Goal: Transaction & Acquisition: Purchase product/service

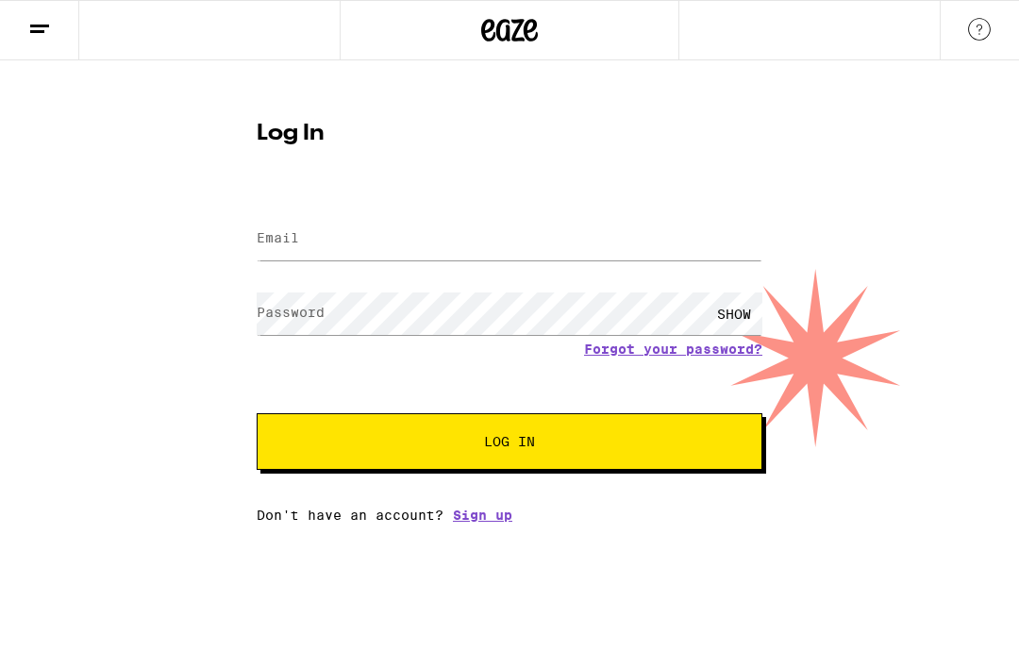
click at [598, 273] on form "Email Email Password Password SHOW Forgot your password? Log In" at bounding box center [510, 330] width 506 height 277
click at [609, 470] on button "Log In" at bounding box center [510, 441] width 506 height 57
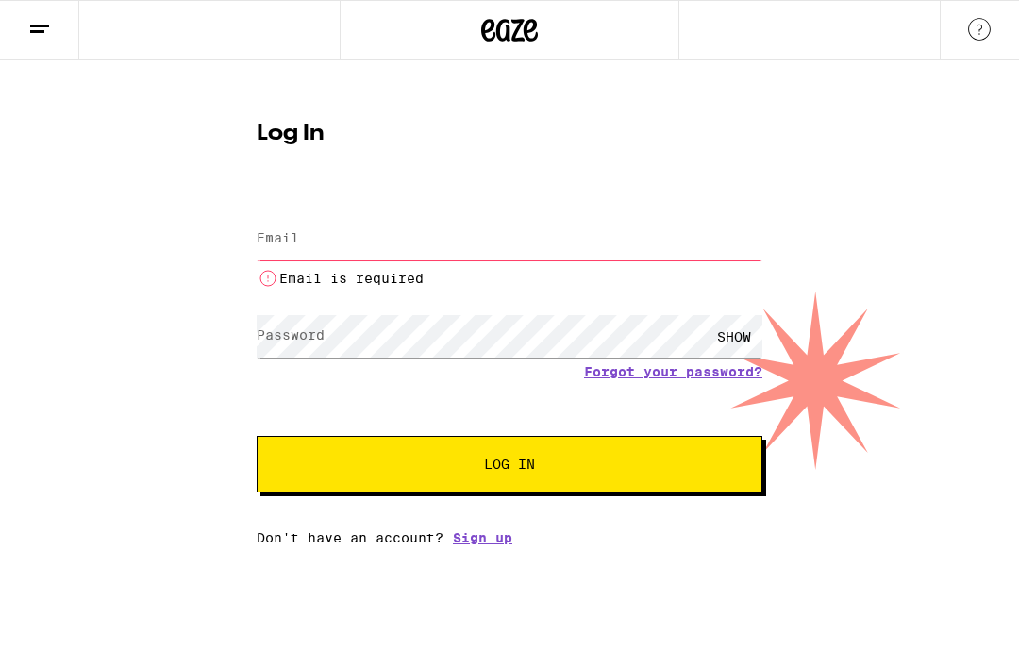
type input "ronaldmassio@gmail.com"
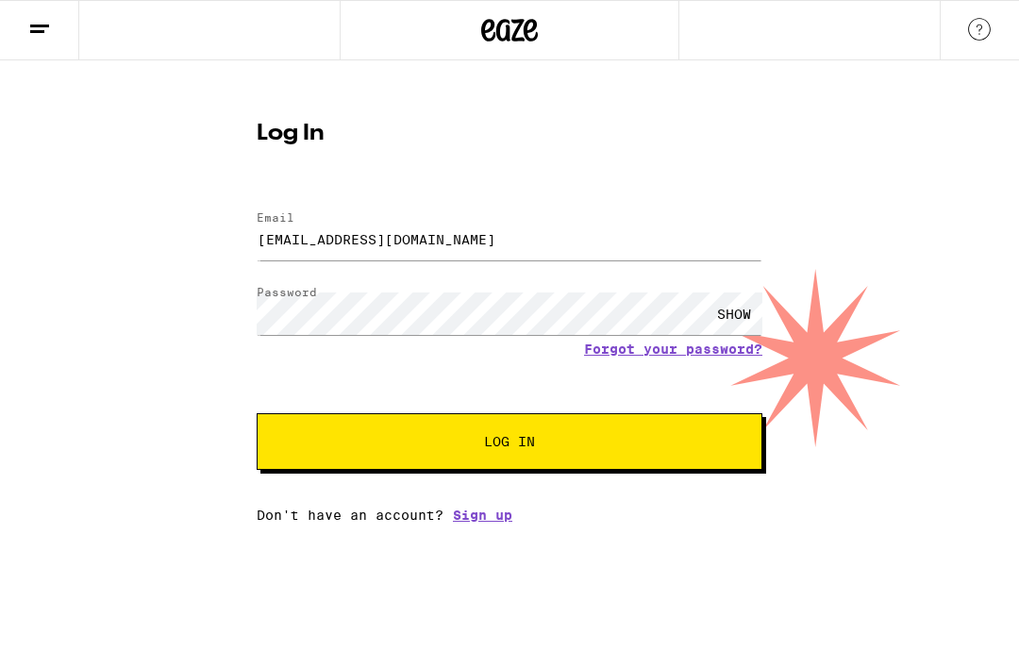
click at [750, 320] on div "SHOW" at bounding box center [734, 313] width 57 height 42
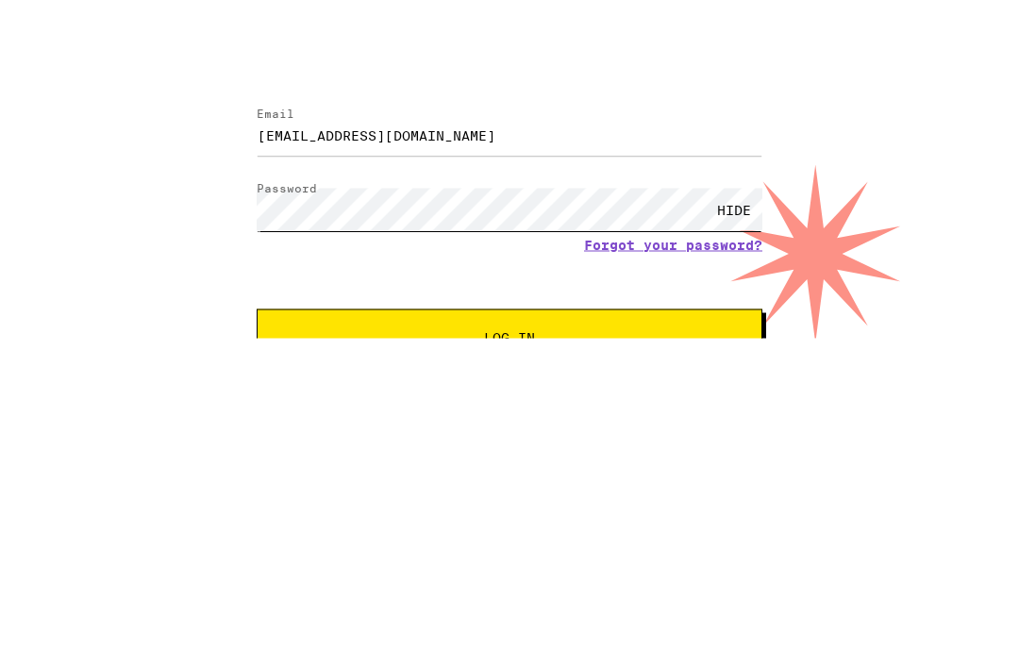
click at [509, 413] on button "Log In" at bounding box center [510, 441] width 506 height 57
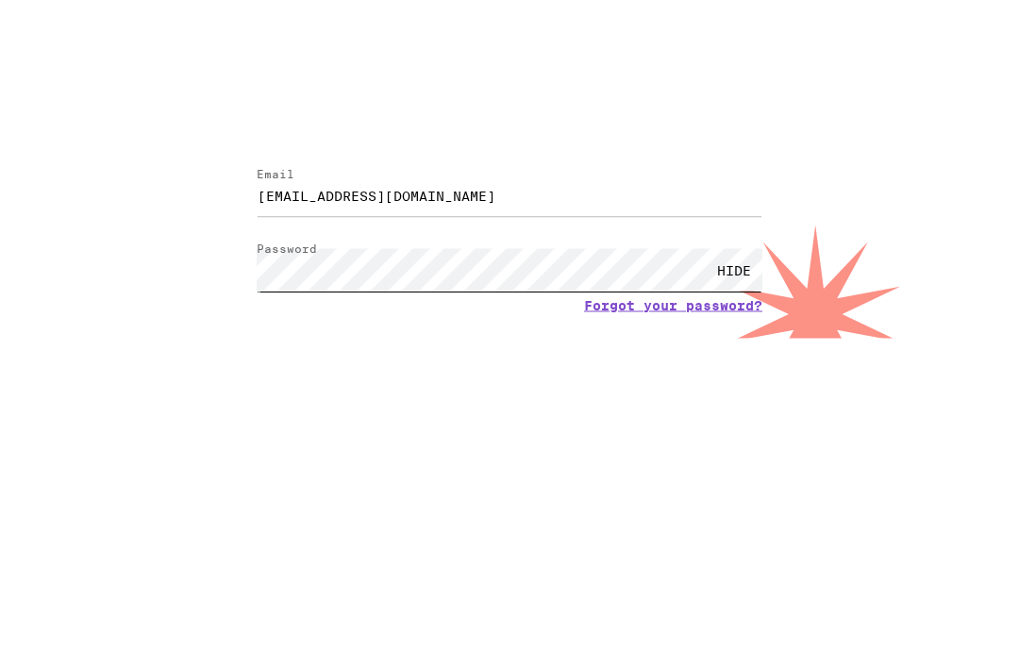
click at [509, 474] on button "Log In" at bounding box center [510, 502] width 506 height 57
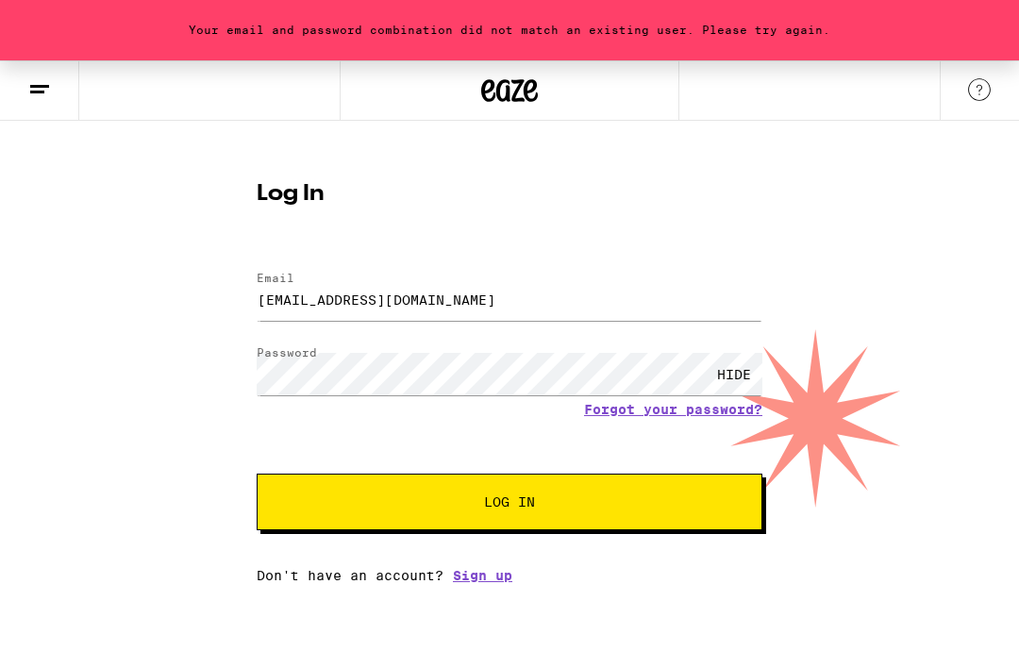
click at [643, 505] on span "Log In" at bounding box center [509, 501] width 353 height 13
click at [884, 33] on div "Your email and password combination did not match an existing user. Please try …" at bounding box center [509, 30] width 1019 height 60
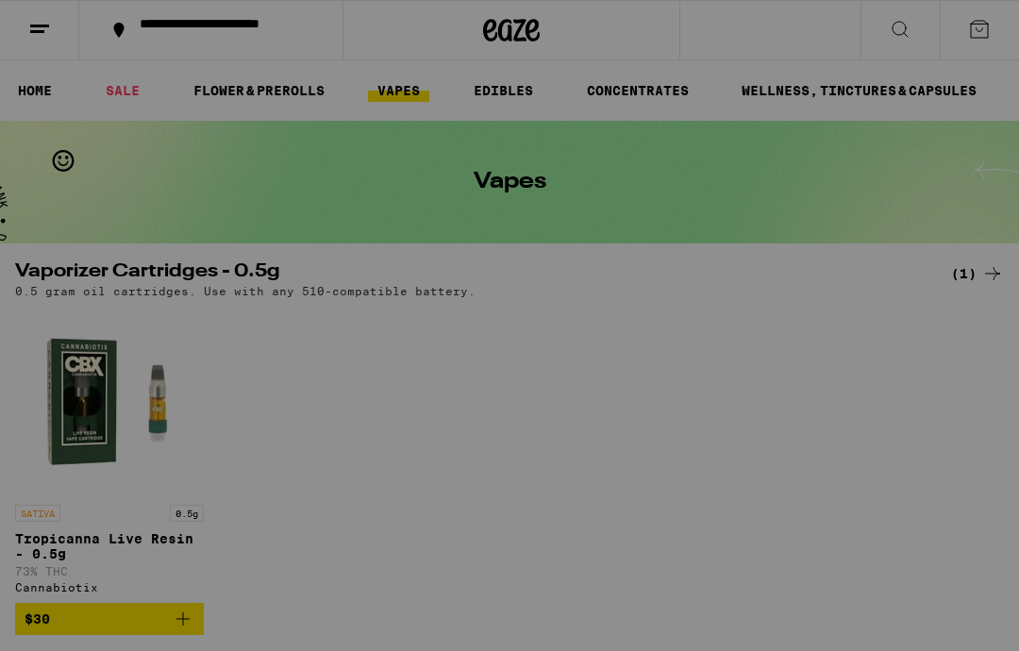
click at [39, 34] on div at bounding box center [509, 325] width 1019 height 651
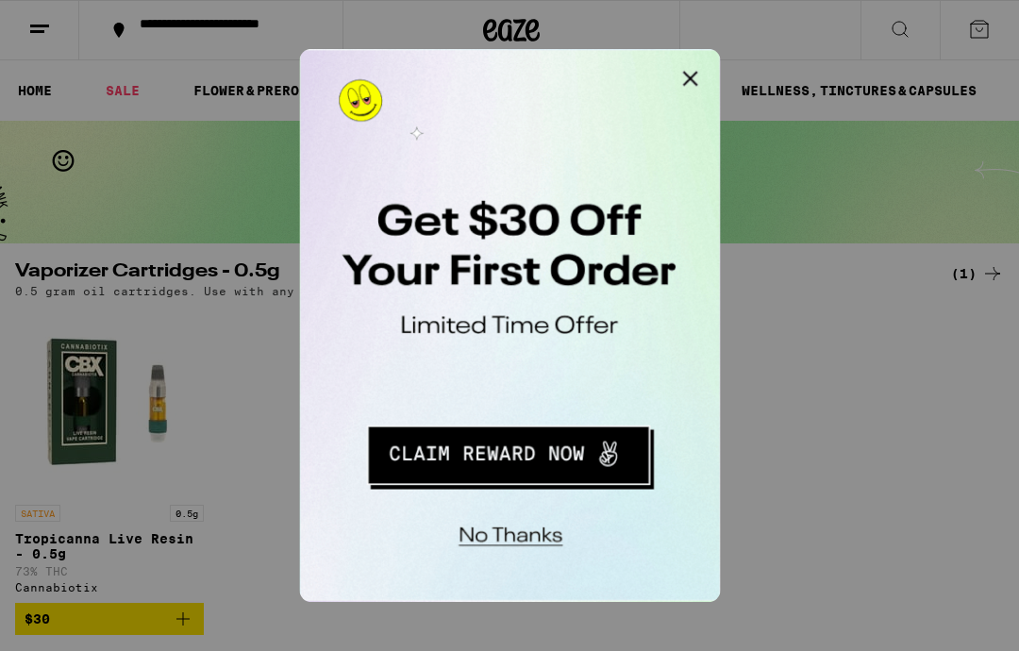
click at [540, 67] on button "Close Modal" at bounding box center [538, 68] width 38 height 38
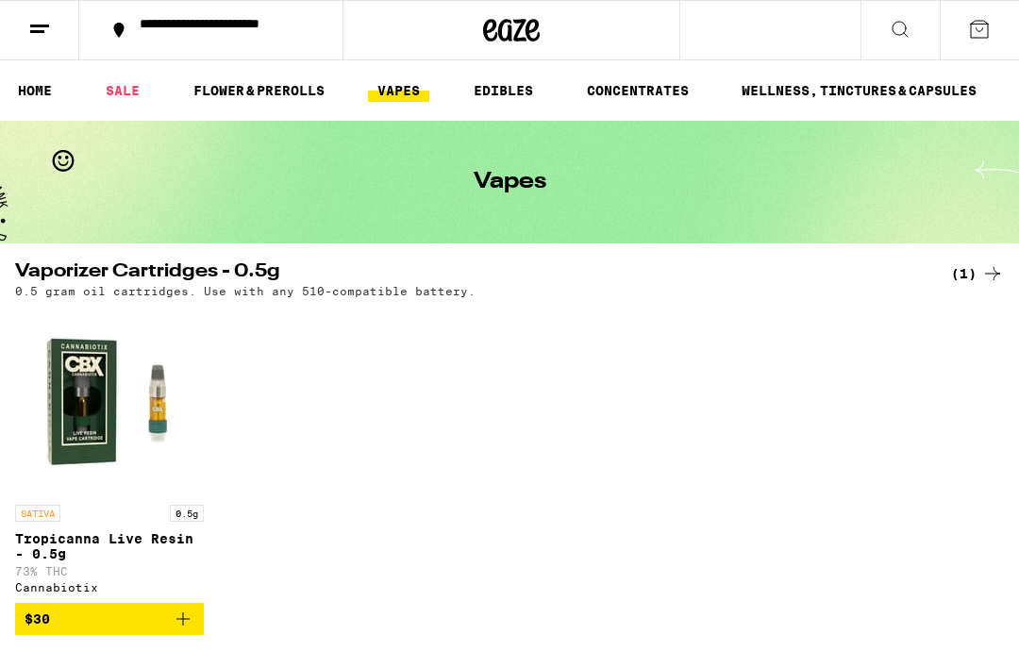
click at [246, 24] on div "**********" at bounding box center [222, 30] width 184 height 26
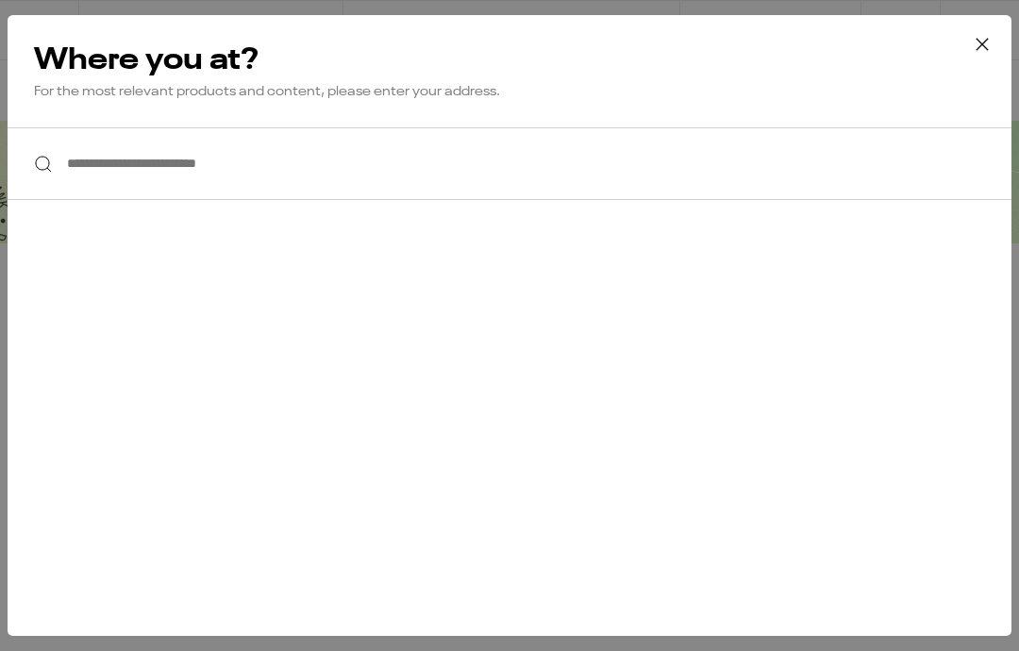
click at [299, 170] on input "**********" at bounding box center [510, 163] width 1004 height 73
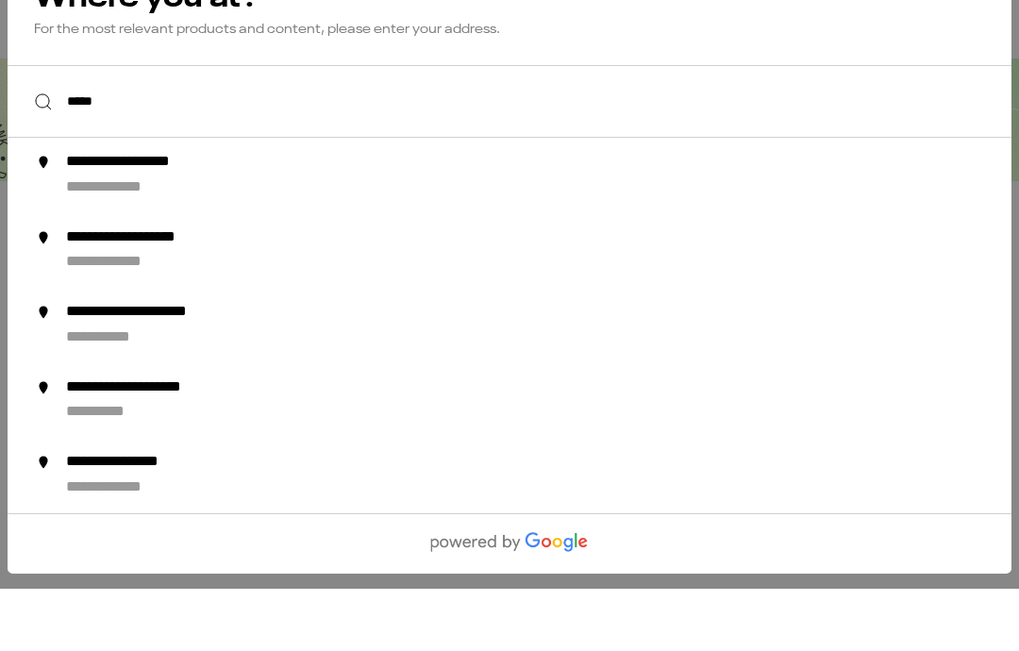
click at [215, 215] on div "**********" at bounding box center [153, 225] width 175 height 20
type input "**********"
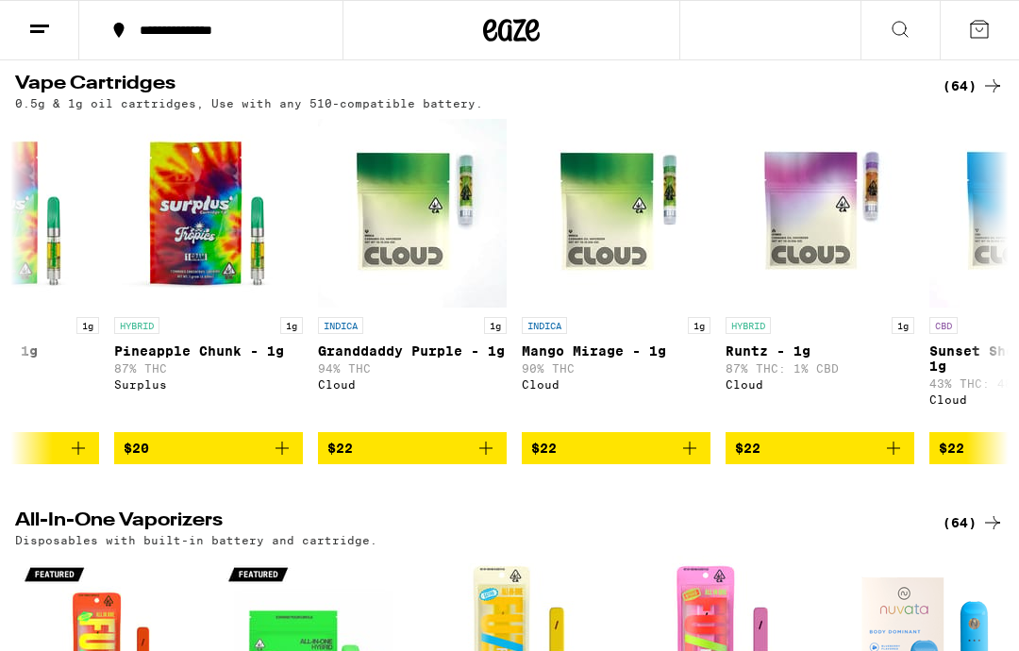
scroll to position [0, 1115]
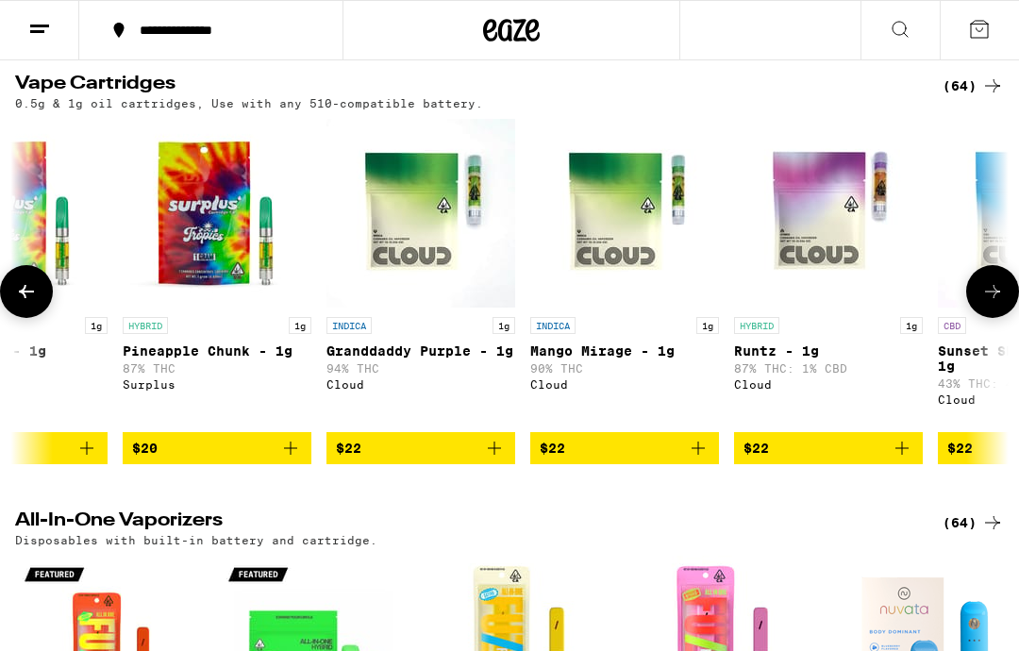
click at [459, 237] on img "Open page for Granddaddy Purple - 1g from Cloud" at bounding box center [420, 213] width 189 height 189
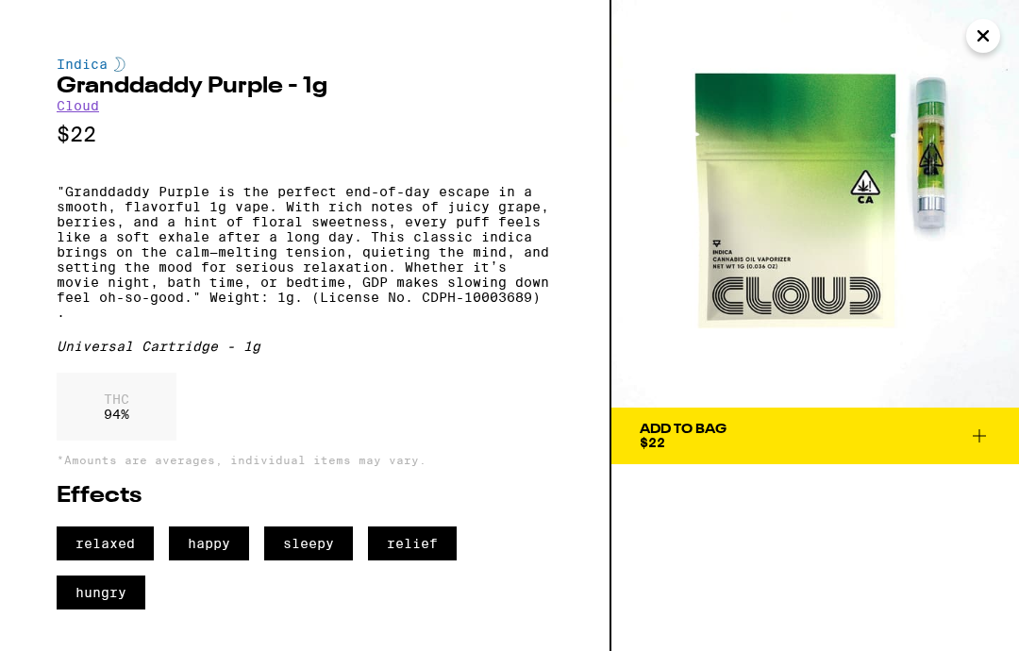
click at [979, 449] on button "Add To Bag $22" at bounding box center [815, 436] width 408 height 57
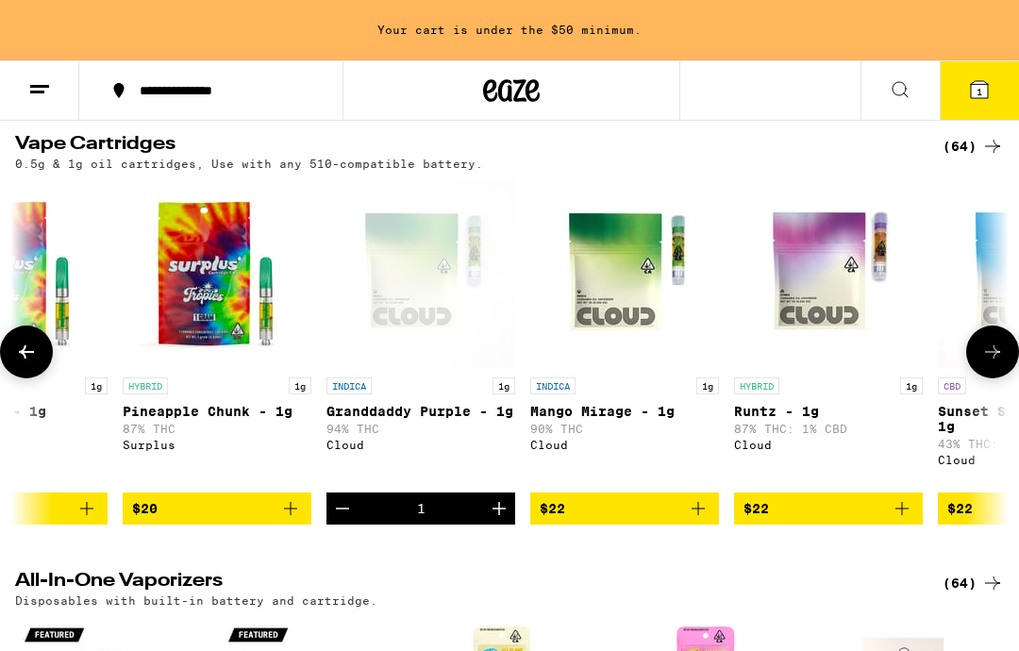
click at [662, 289] on img "Open page for Mango Mirage - 1g from Cloud" at bounding box center [624, 273] width 189 height 189
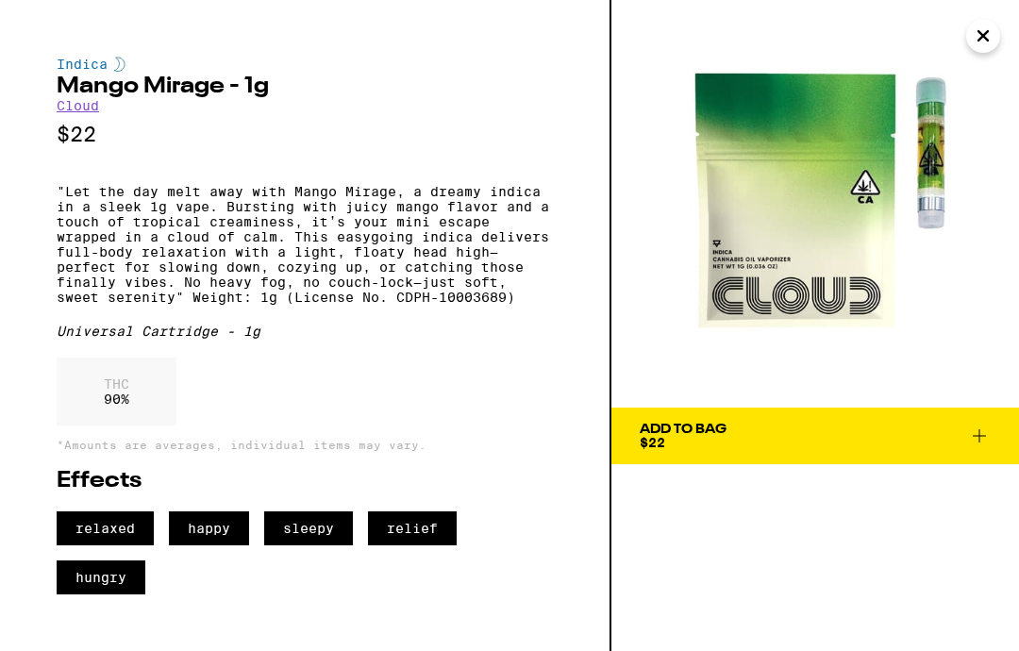
click at [990, 426] on icon at bounding box center [979, 436] width 23 height 23
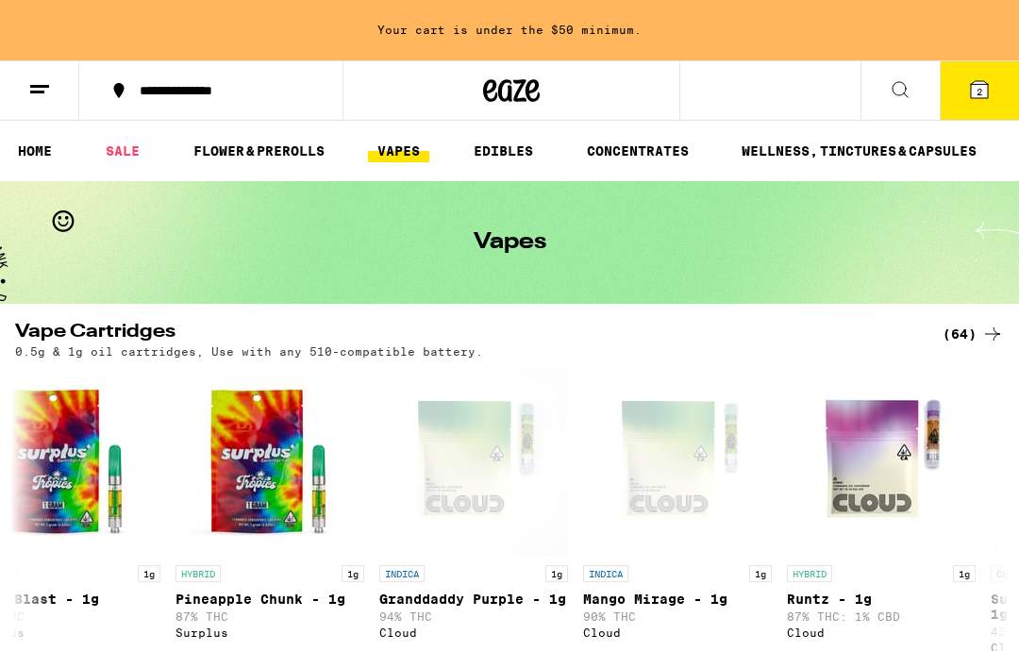
click at [241, 154] on link "FLOWER & PREROLLS" at bounding box center [259, 151] width 150 height 23
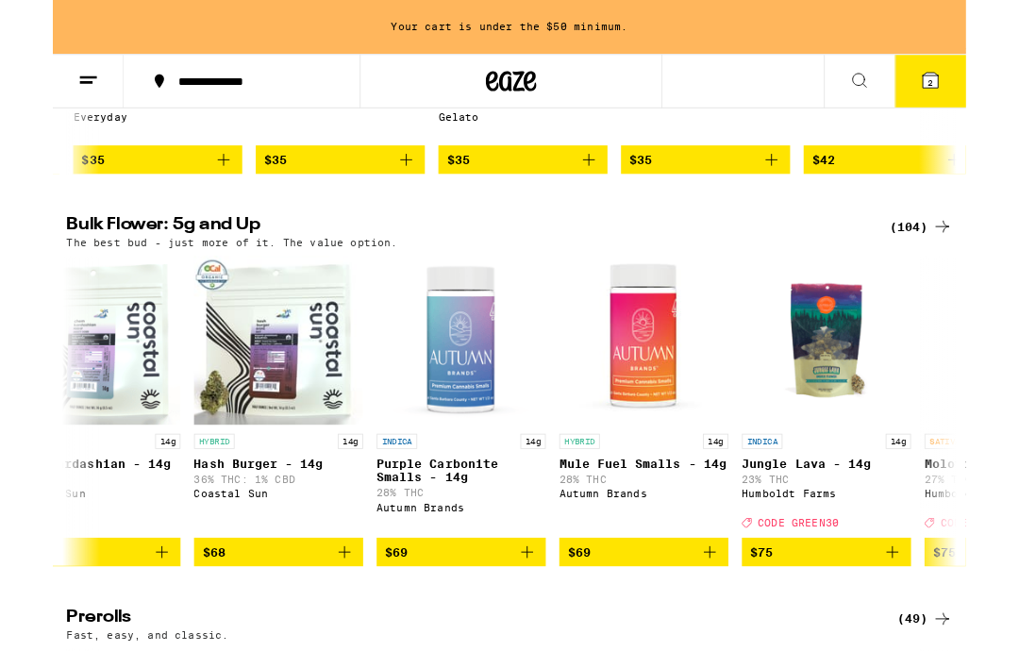
scroll to position [0, 12315]
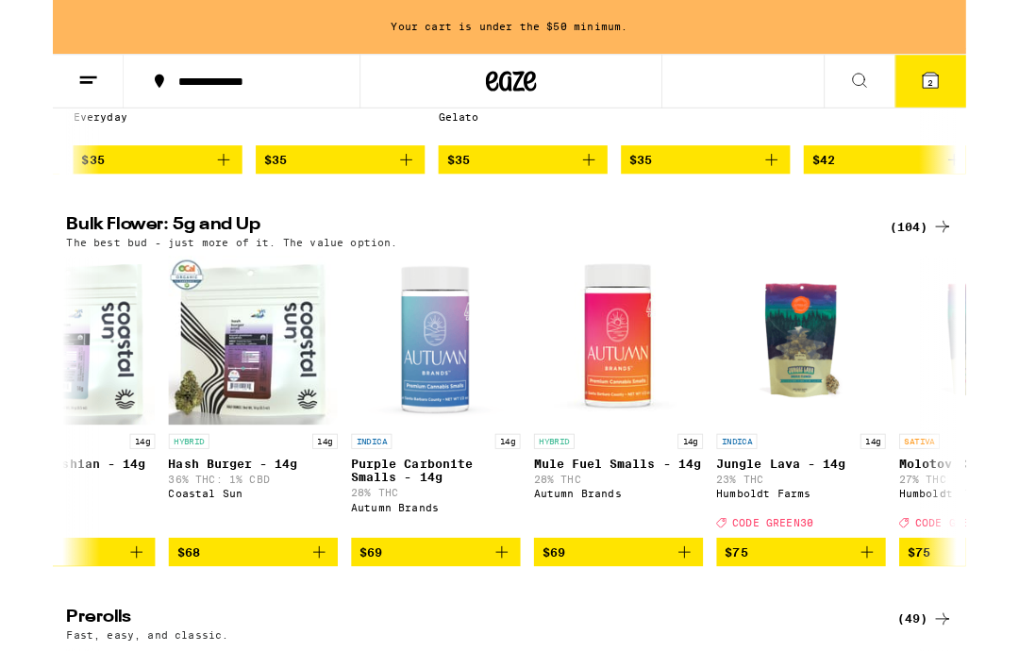
click at [499, 627] on icon "Add to bag" at bounding box center [501, 616] width 23 height 23
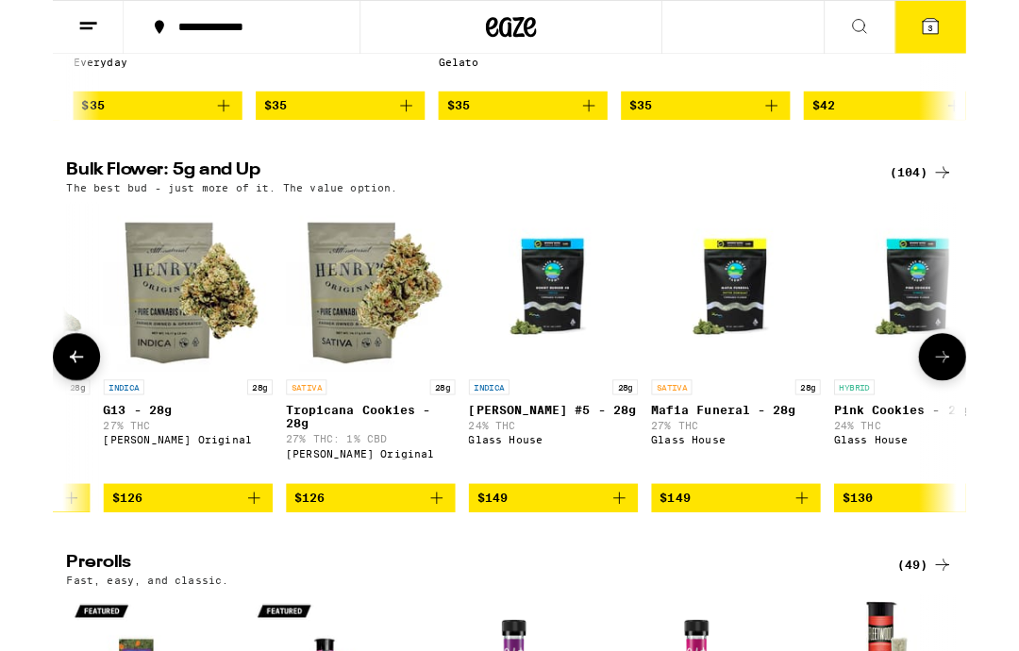
scroll to position [0, 17484]
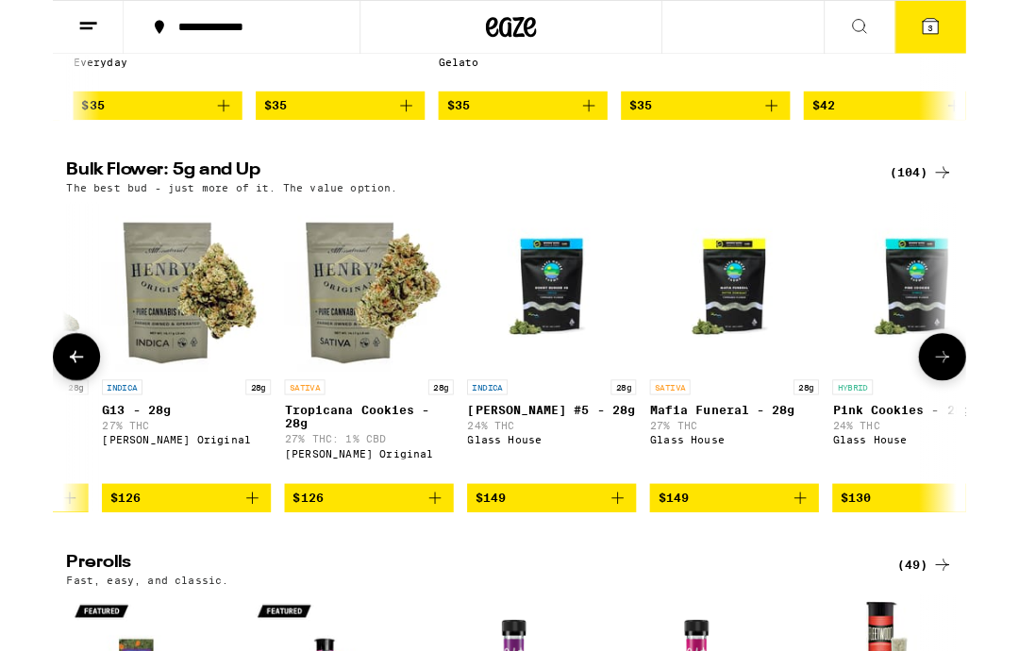
click at [984, 48] on button "3" at bounding box center [979, 30] width 79 height 58
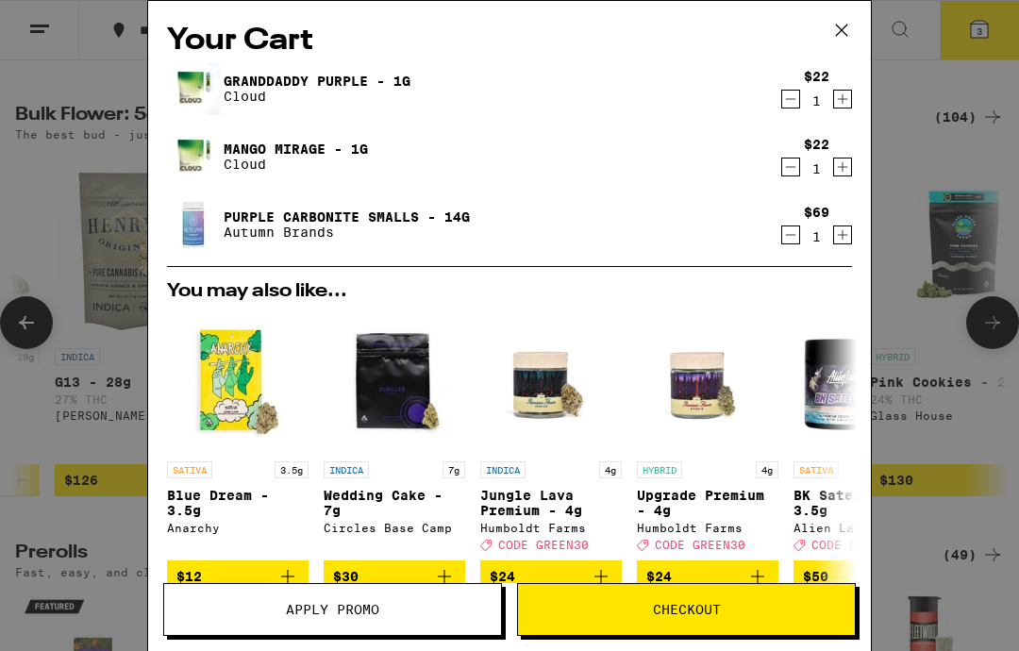
click at [847, 93] on icon "Increment" at bounding box center [842, 99] width 17 height 23
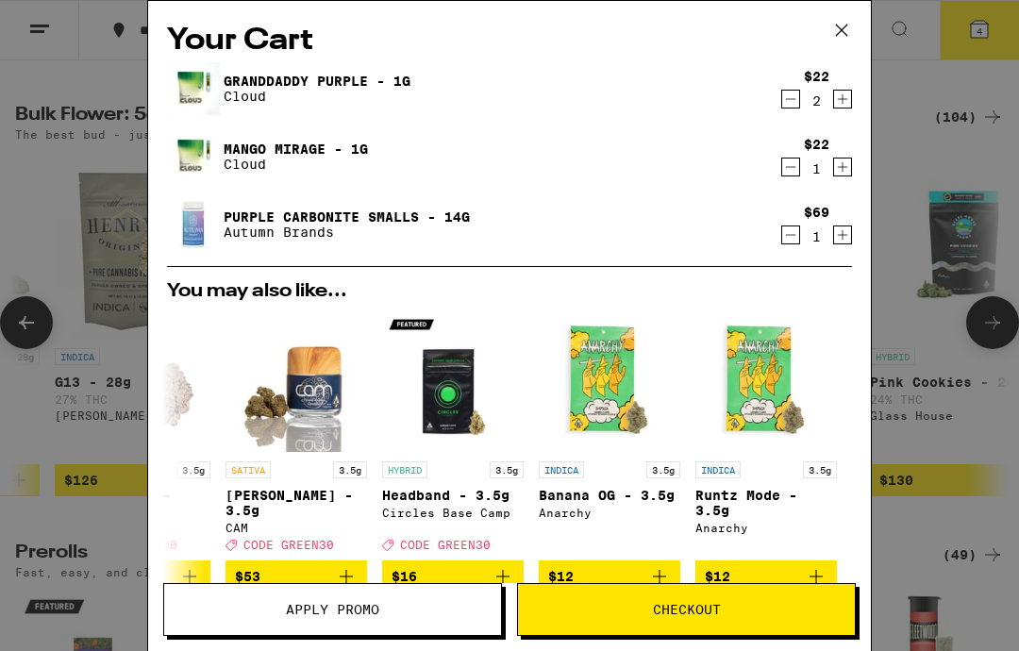
scroll to position [0, 0]
